Goal: Information Seeking & Learning: Learn about a topic

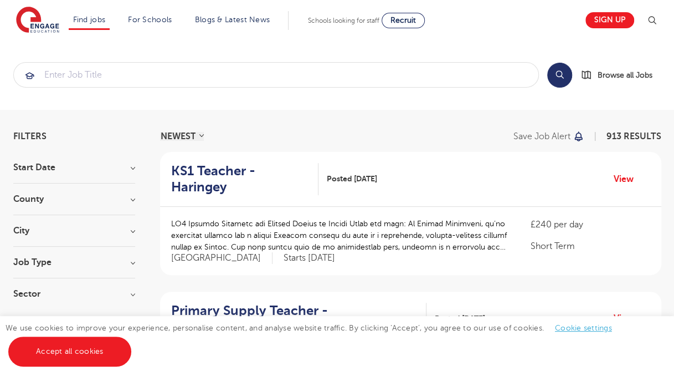
click at [50, 231] on h3 "City" at bounding box center [74, 230] width 122 height 9
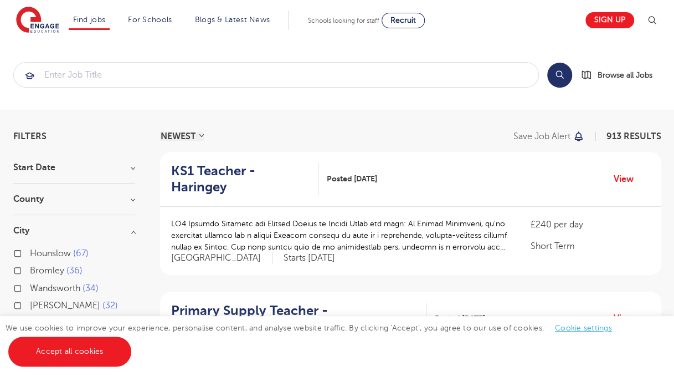
scroll to position [55, 0]
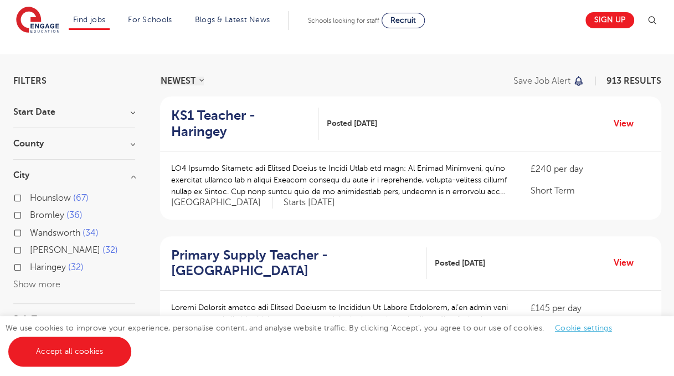
click at [57, 282] on button "Show more" at bounding box center [36, 284] width 47 height 10
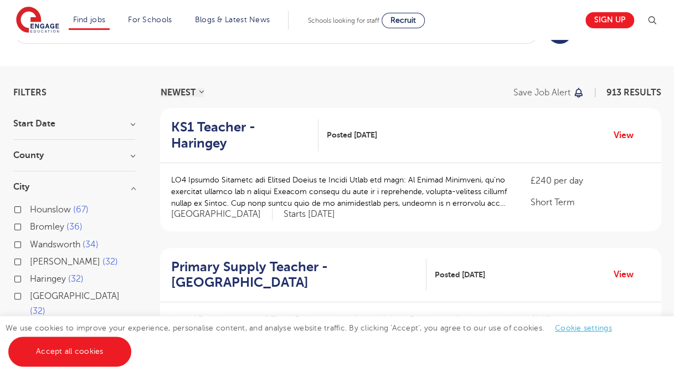
scroll to position [0, 0]
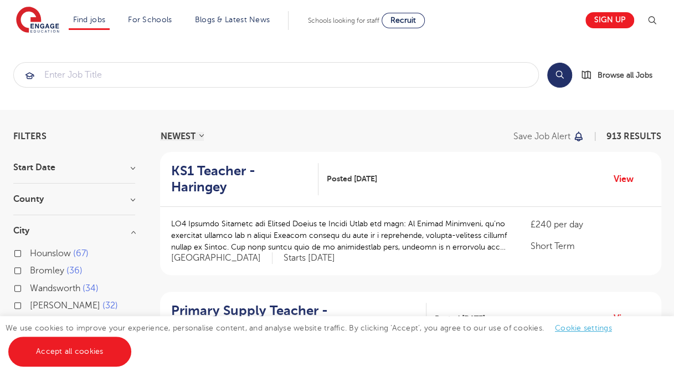
click at [60, 170] on h3 "Start Date" at bounding box center [74, 167] width 122 height 9
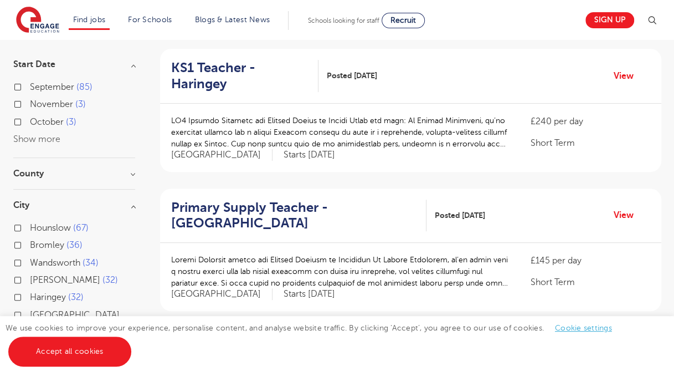
scroll to position [111, 0]
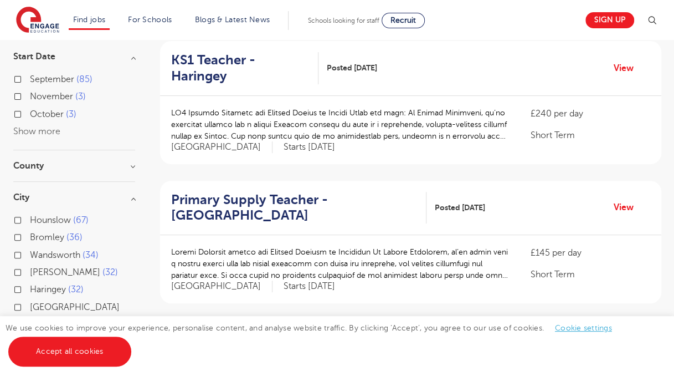
click at [60, 170] on div "County London 672 Hertfordshire 150 Leeds 32 Kirklees 16 East Sussex 14 Show mo…" at bounding box center [74, 171] width 122 height 21
click at [35, 165] on h3 "County" at bounding box center [74, 165] width 122 height 9
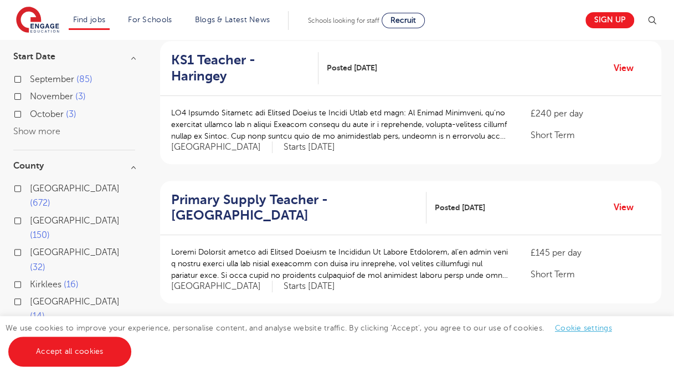
click at [40, 216] on span "[GEOGRAPHIC_DATA]" at bounding box center [75, 221] width 90 height 10
click at [37, 216] on input "Hertfordshire 150" at bounding box center [33, 219] width 7 height 7
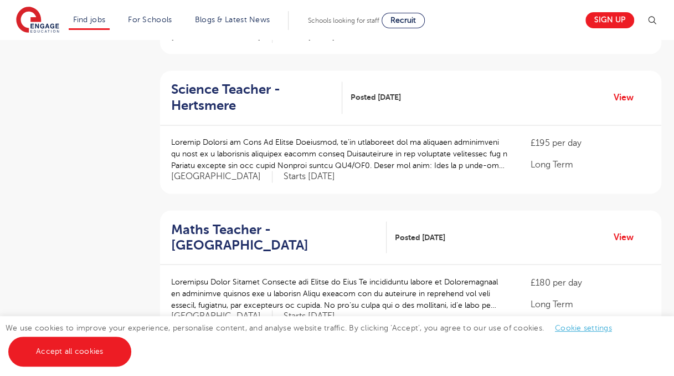
scroll to position [831, 0]
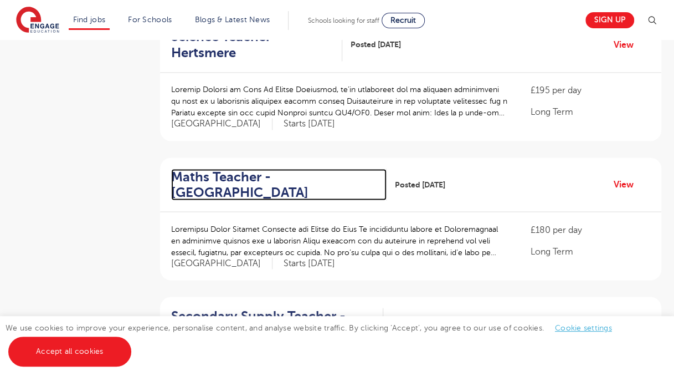
click at [214, 186] on h2 "Maths Teacher - [GEOGRAPHIC_DATA]" at bounding box center [274, 184] width 207 height 32
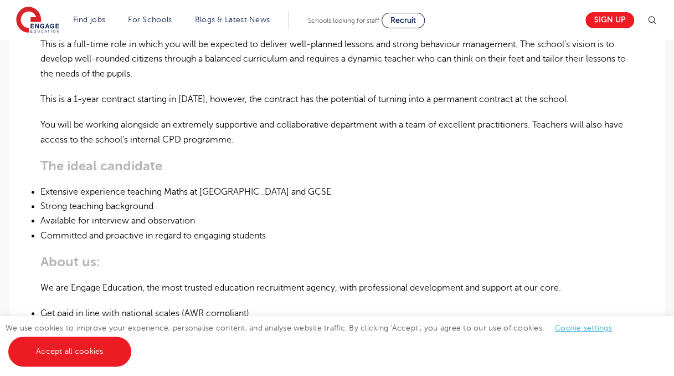
scroll to position [443, 0]
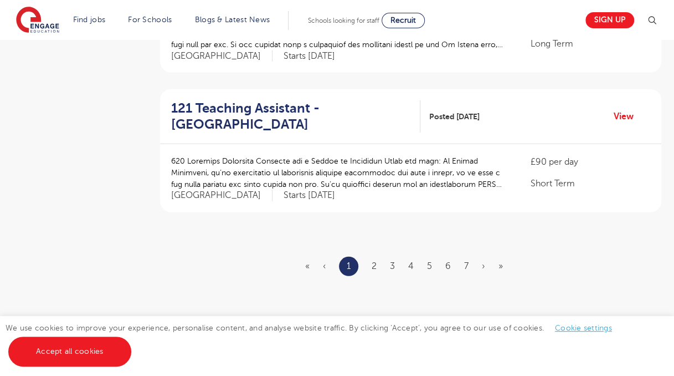
scroll to position [1330, 0]
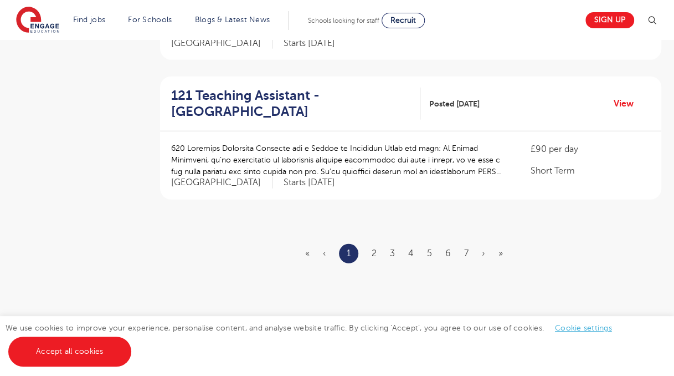
click at [379, 255] on ul "« ‹ 1 2 3 4 5 6 7 › »" at bounding box center [410, 253] width 211 height 19
click at [375, 250] on link "2" at bounding box center [374, 253] width 5 height 10
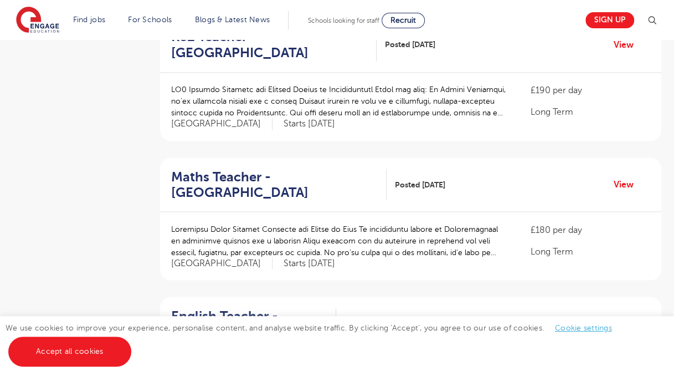
scroll to position [887, 0]
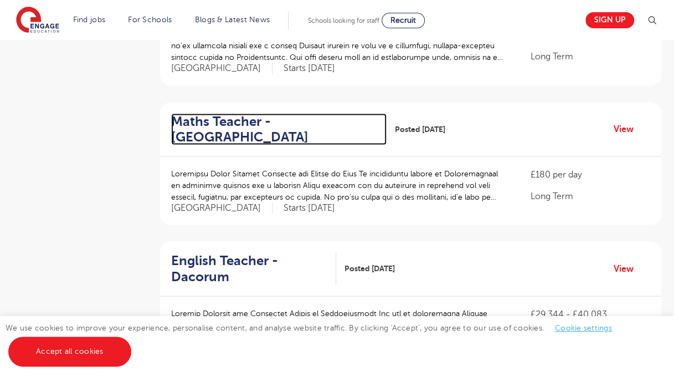
click at [193, 125] on h2 "Maths Teacher - [GEOGRAPHIC_DATA]" at bounding box center [274, 129] width 207 height 32
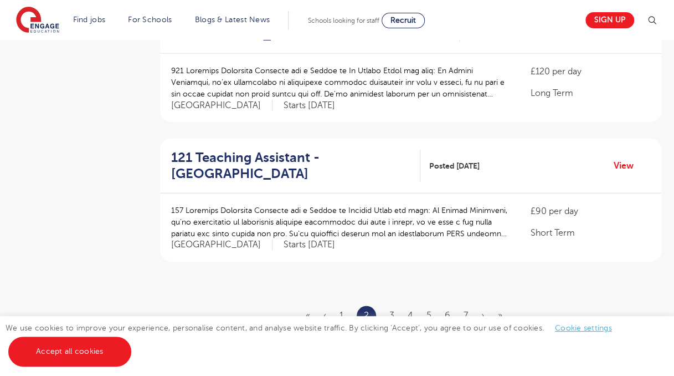
scroll to position [1275, 0]
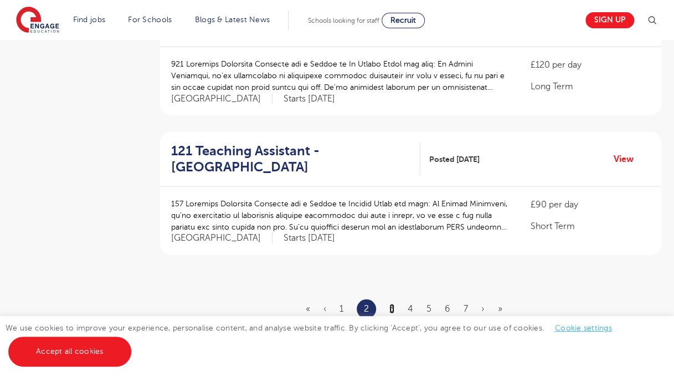
click at [390, 304] on link "3" at bounding box center [392, 309] width 5 height 10
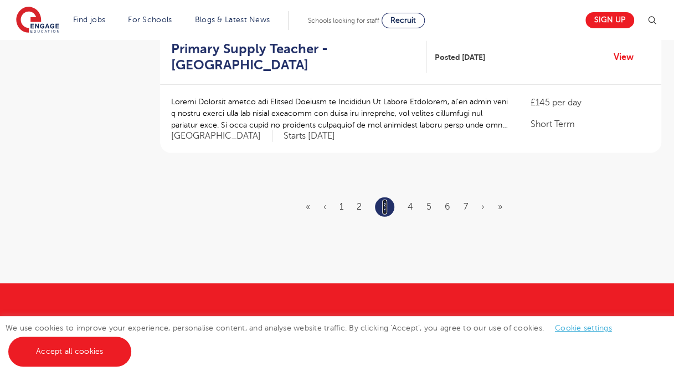
scroll to position [1441, 0]
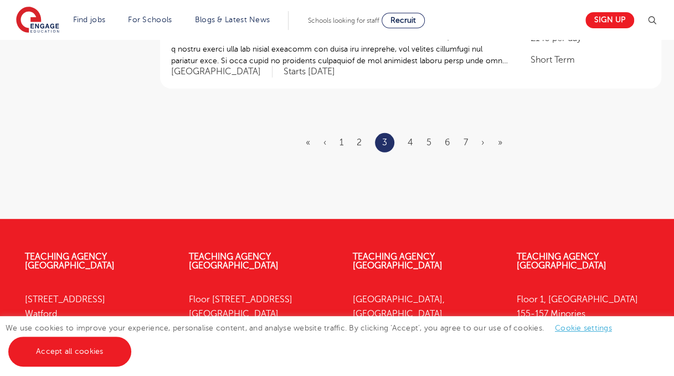
click at [415, 133] on ul "« ‹ 1 2 3 4 5 6 7 › »" at bounding box center [411, 142] width 210 height 19
click at [408, 137] on link "4" at bounding box center [411, 142] width 6 height 10
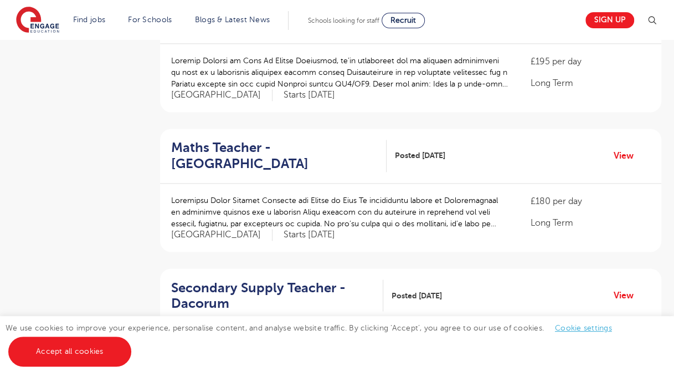
scroll to position [942, 0]
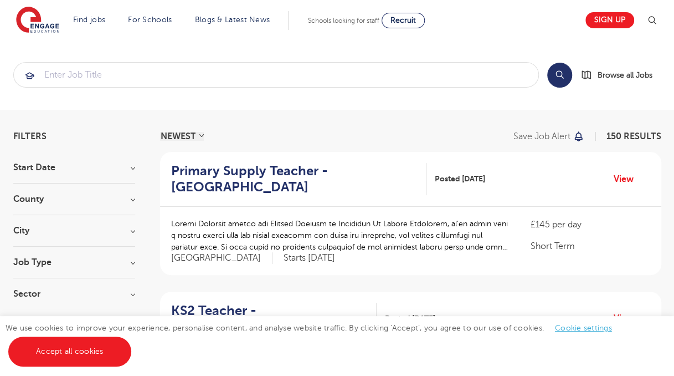
scroll to position [111, 0]
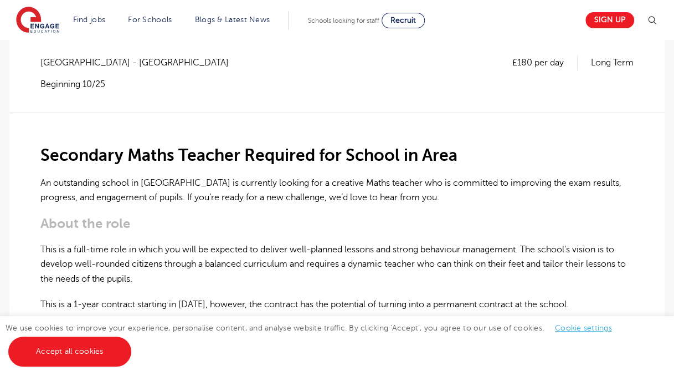
scroll to position [222, 0]
